Goal: Transaction & Acquisition: Purchase product/service

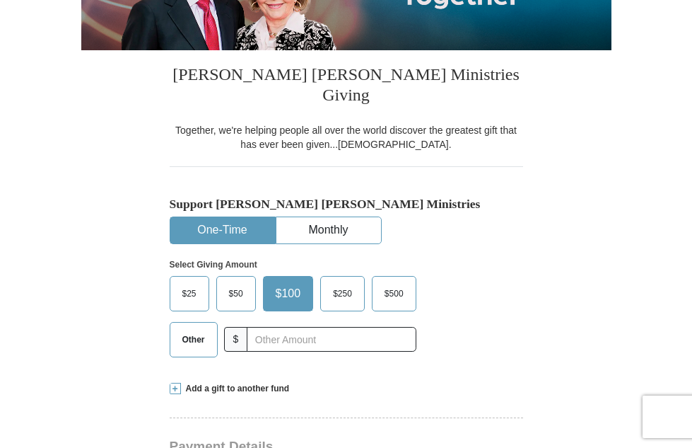
scroll to position [253, 0]
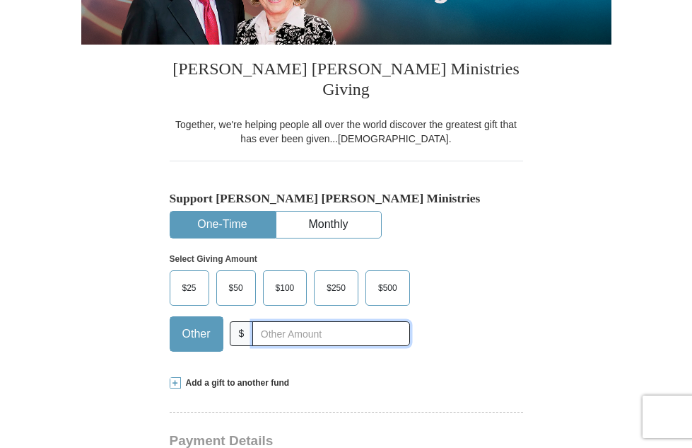
click at [271, 321] on input "text" at bounding box center [331, 333] width 157 height 25
type input "20"
click at [180, 277] on span "$25" at bounding box center [189, 287] width 28 height 21
click at [0, 0] on input "$25" at bounding box center [0, 0] width 0 height 0
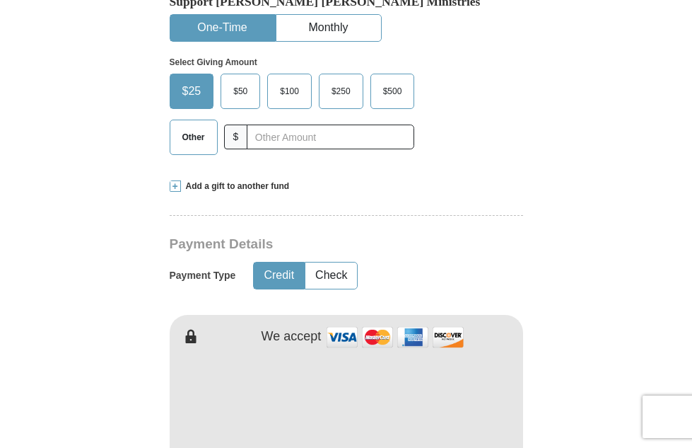
scroll to position [451, 0]
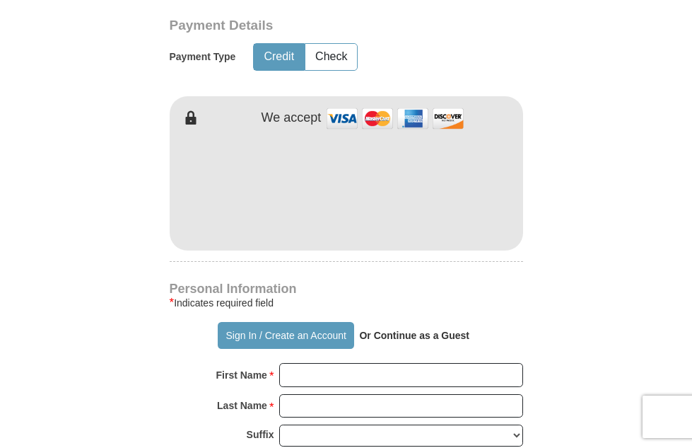
scroll to position [669, 0]
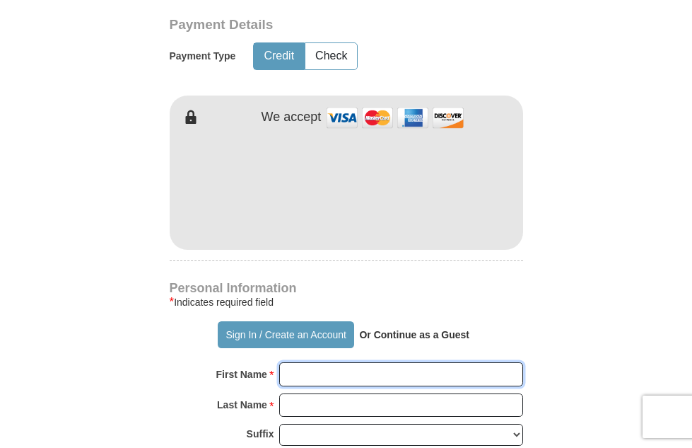
click at [375, 362] on input "First Name *" at bounding box center [401, 374] width 244 height 24
type input "[PERSON_NAME]"
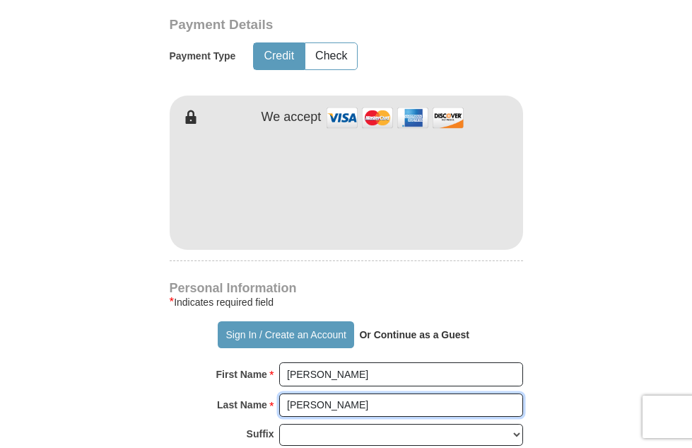
type input "[PERSON_NAME]"
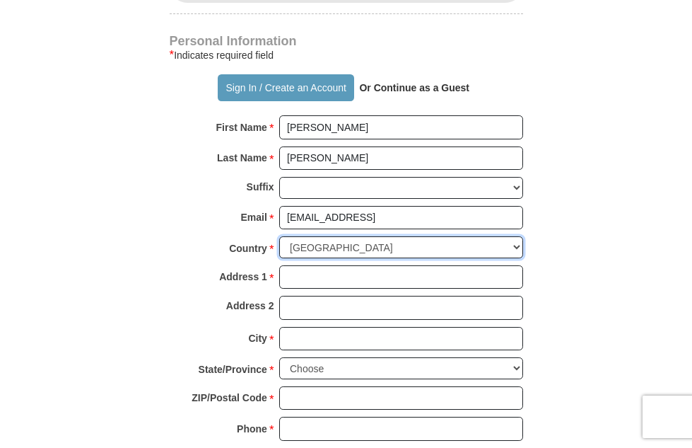
scroll to position [920, 0]
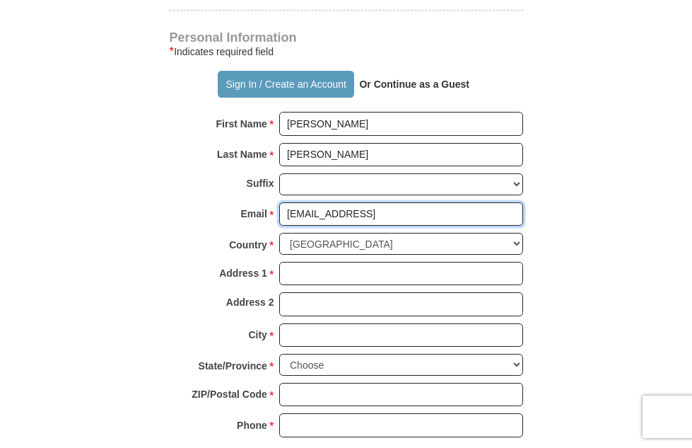
click at [383, 202] on input "[EMAIL_ADDRESS]" at bounding box center [401, 214] width 244 height 24
type input "[EMAIL_ADDRESS][DOMAIN_NAME]"
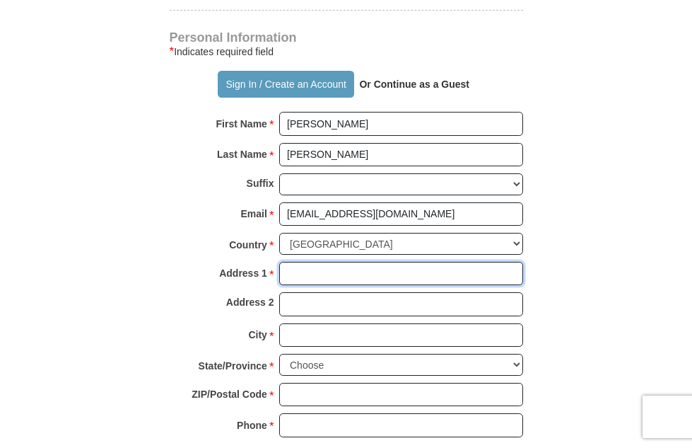
click at [306, 262] on input "Address 1 *" at bounding box center [401, 274] width 244 height 24
type input "[STREET_ADDRESS]"
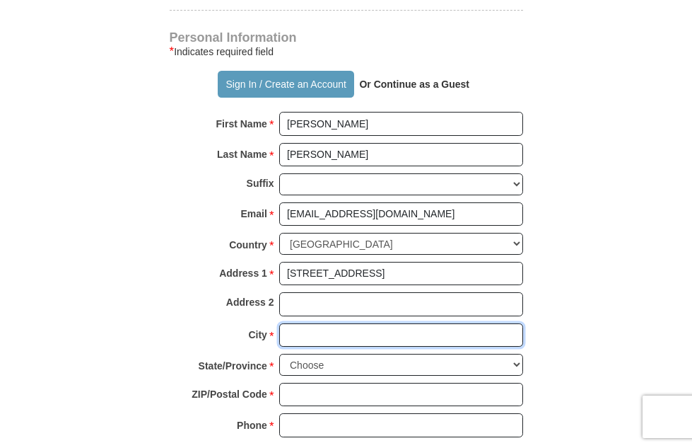
type input "Freeport"
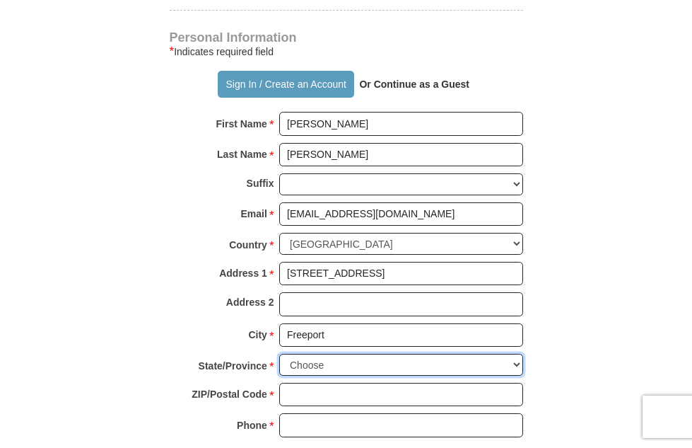
select select "FL"
type input "32439"
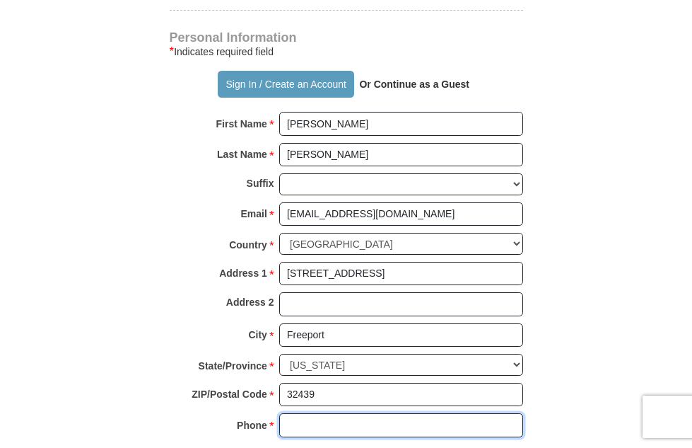
type input "8507125665"
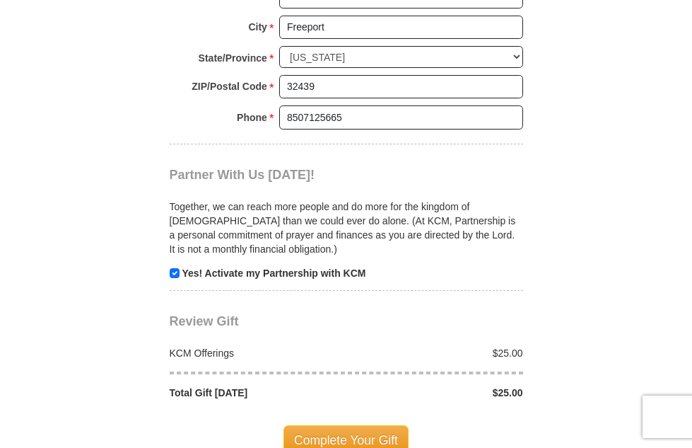
scroll to position [1227, 0]
click at [173, 269] on input "checkbox" at bounding box center [175, 274] width 10 height 10
checkbox input "false"
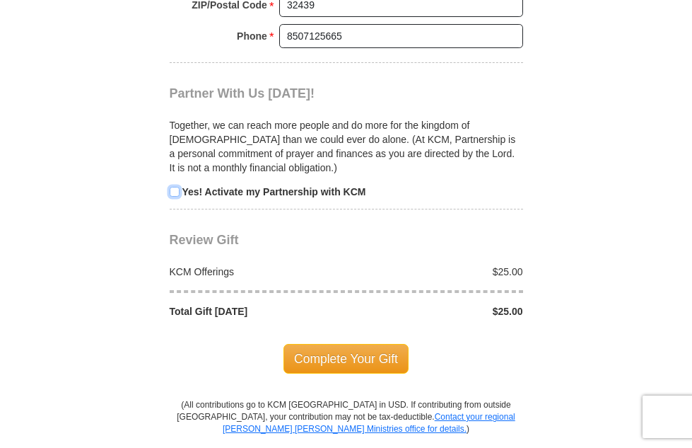
scroll to position [1335, 0]
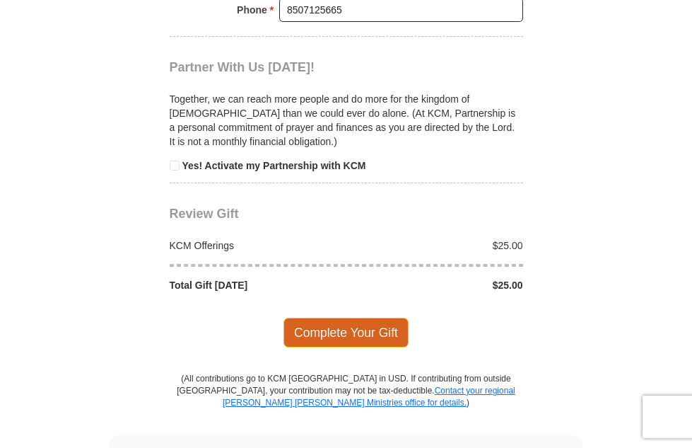
click at [332, 318] on span "Complete Your Gift" at bounding box center [346, 333] width 125 height 30
